Goal: Task Accomplishment & Management: Use online tool/utility

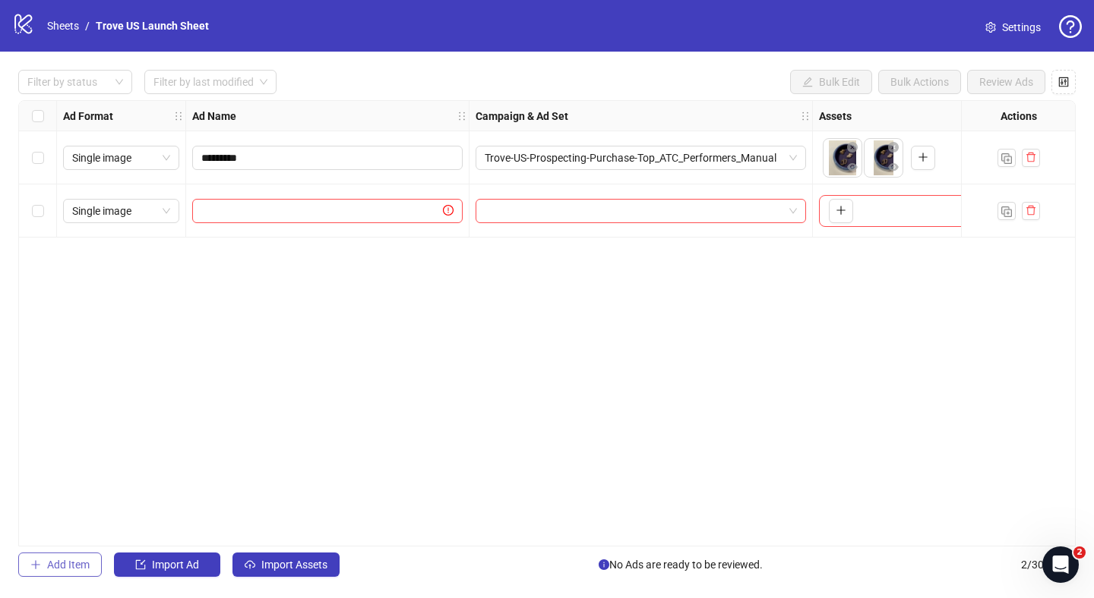
click at [72, 561] on span "Add Item" at bounding box center [68, 565] width 43 height 12
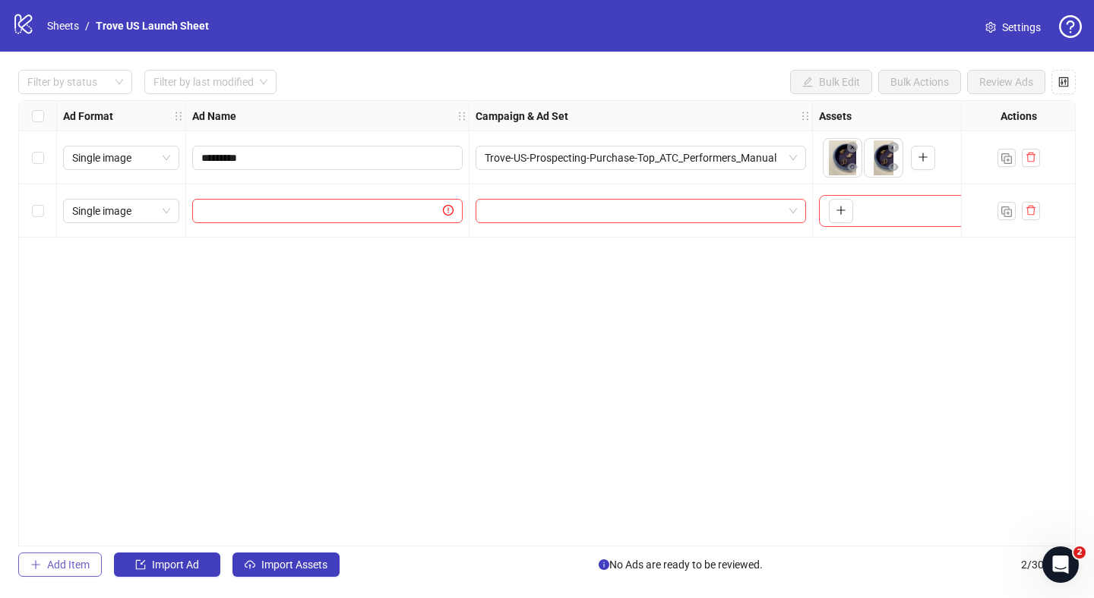
click at [72, 561] on span "Add Item" at bounding box center [68, 565] width 43 height 12
